Goal: Information Seeking & Learning: Check status

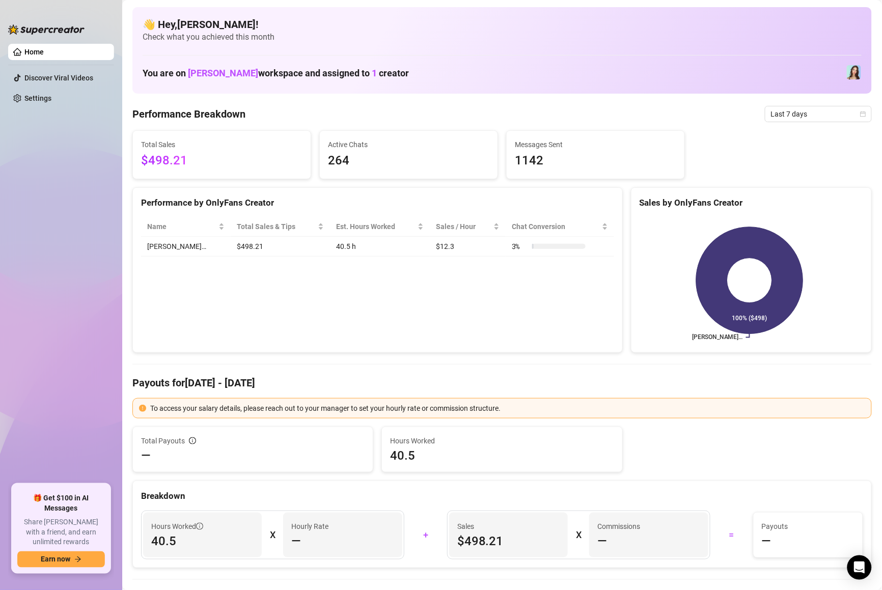
click at [360, 276] on div "Performance by OnlyFans Creator Name Total Sales & Tips Est. Hours Worked Sales…" at bounding box center [377, 270] width 490 height 166
click at [496, 276] on div "Performance by OnlyFans Creator Name Total Sales & Tips Est. Hours Worked Sales…" at bounding box center [377, 270] width 490 height 166
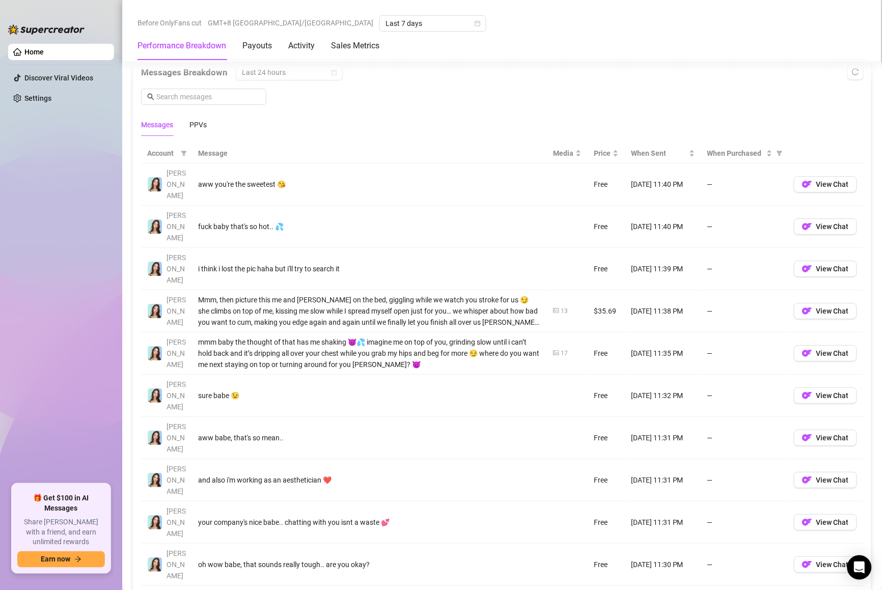
scroll to position [916, 0]
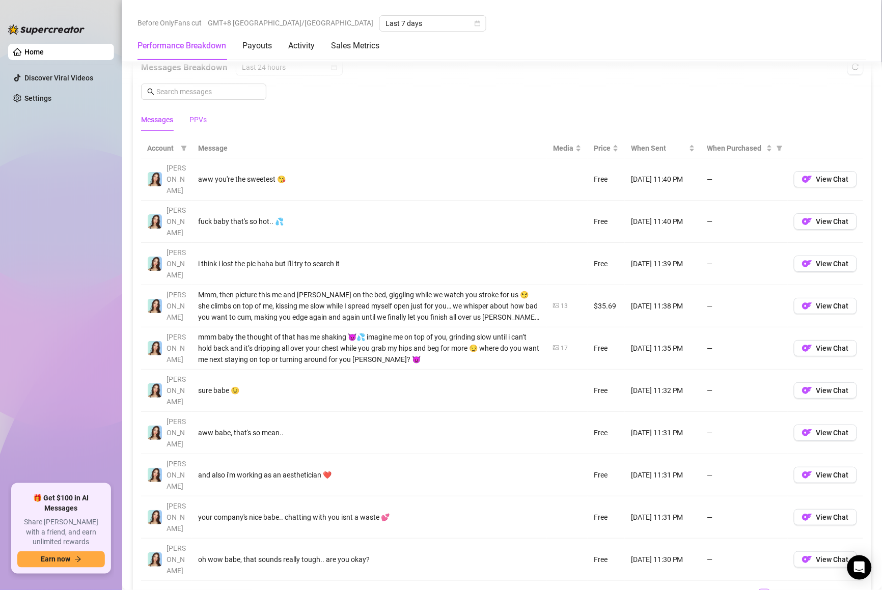
click at [200, 122] on div "PPVs" at bounding box center [197, 119] width 17 height 11
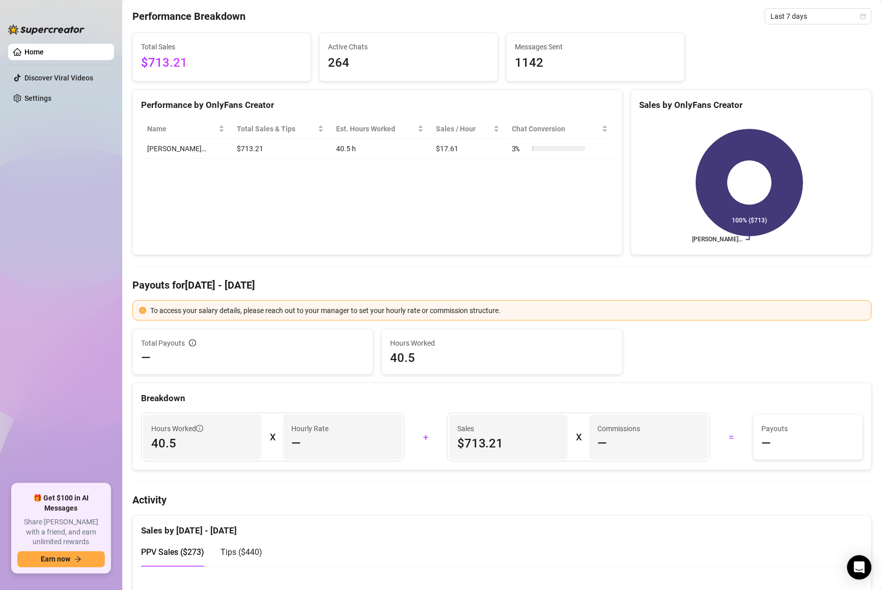
scroll to position [0, 0]
